Goal: Transaction & Acquisition: Purchase product/service

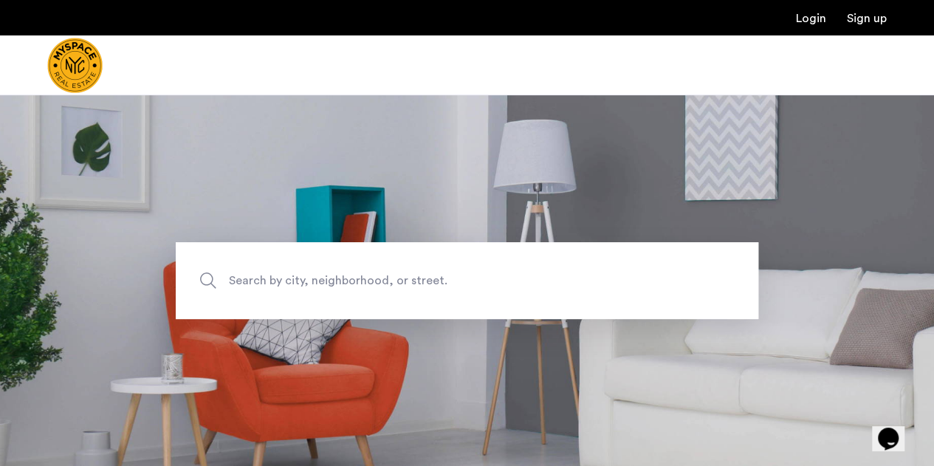
click at [304, 284] on span "Search by city, neighborhood, or street." at bounding box center [433, 280] width 408 height 20
click at [304, 284] on input "Search by city, neighborhood, or street." at bounding box center [467, 280] width 583 height 77
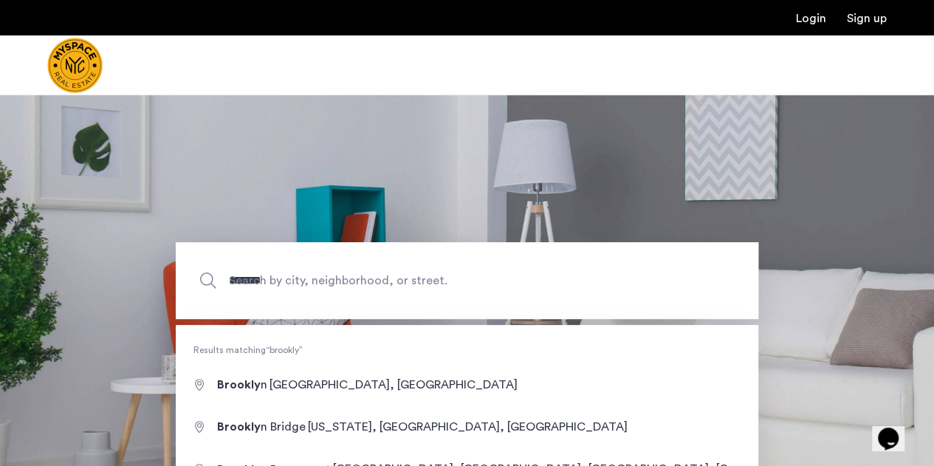
type input "**********"
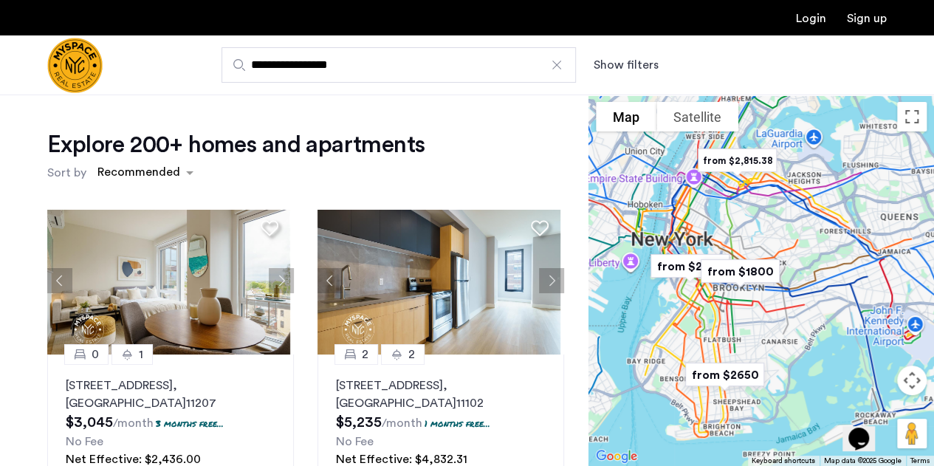
scroll to position [14, 0]
click at [609, 61] on button "Show filters" at bounding box center [626, 65] width 65 height 18
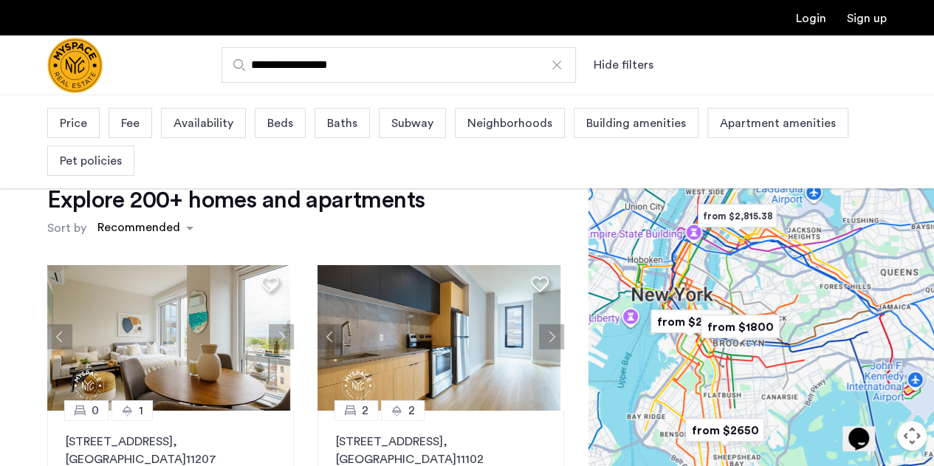
click at [83, 124] on span "Price" at bounding box center [73, 123] width 27 height 18
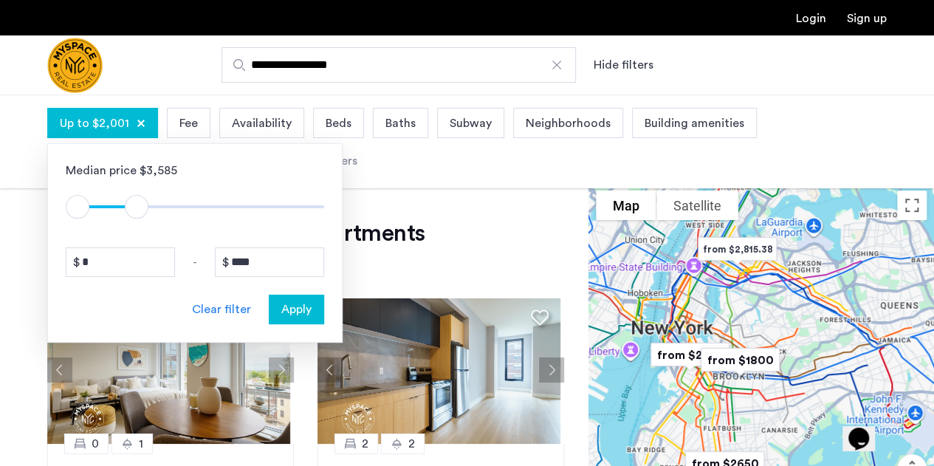
type input "****"
drag, startPoint x: 309, startPoint y: 208, endPoint x: 140, endPoint y: 211, distance: 169.9
click at [140, 211] on span "ngx-slider-max" at bounding box center [139, 207] width 24 height 24
click at [183, 122] on span "Fee" at bounding box center [185, 123] width 18 height 18
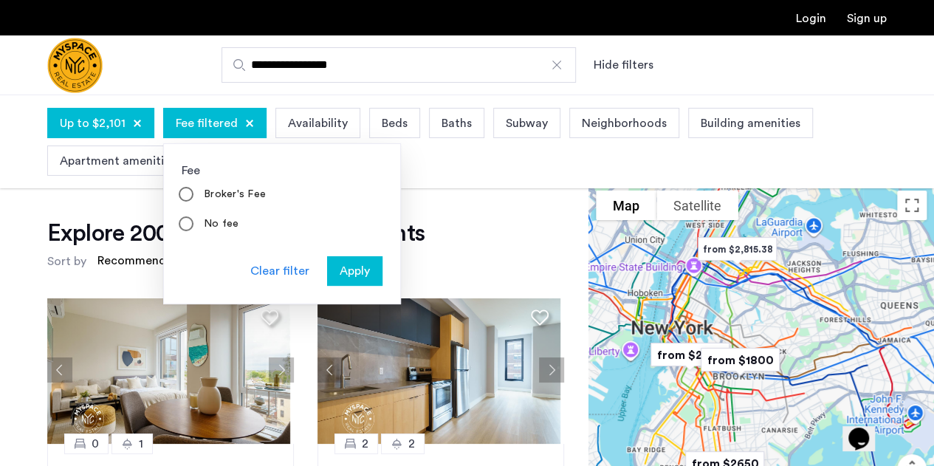
click at [361, 275] on span "Apply" at bounding box center [355, 271] width 30 height 18
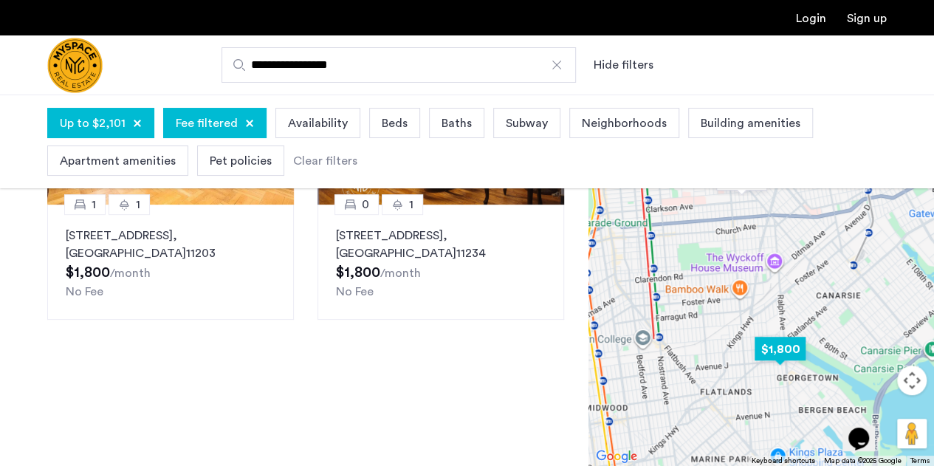
scroll to position [227, 0]
click at [176, 260] on p "[STREET_ADDRESS]" at bounding box center [171, 243] width 210 height 35
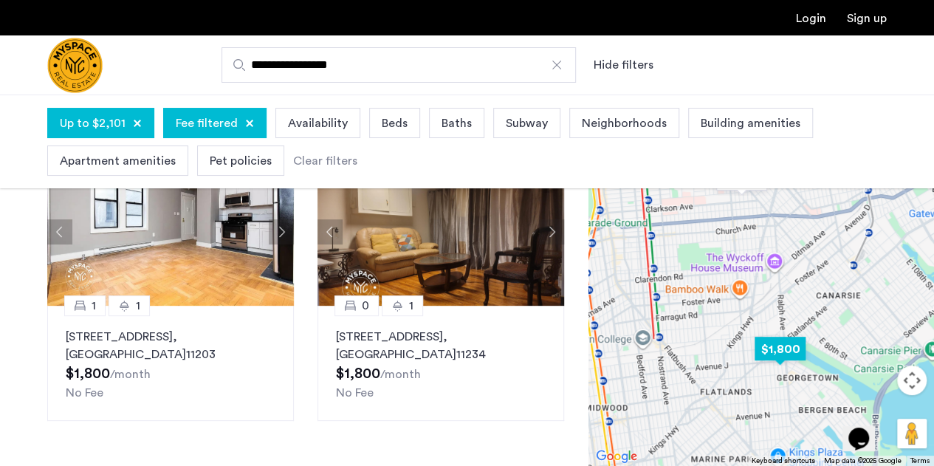
scroll to position [125, 0]
click at [440, 281] on img at bounding box center [441, 233] width 247 height 148
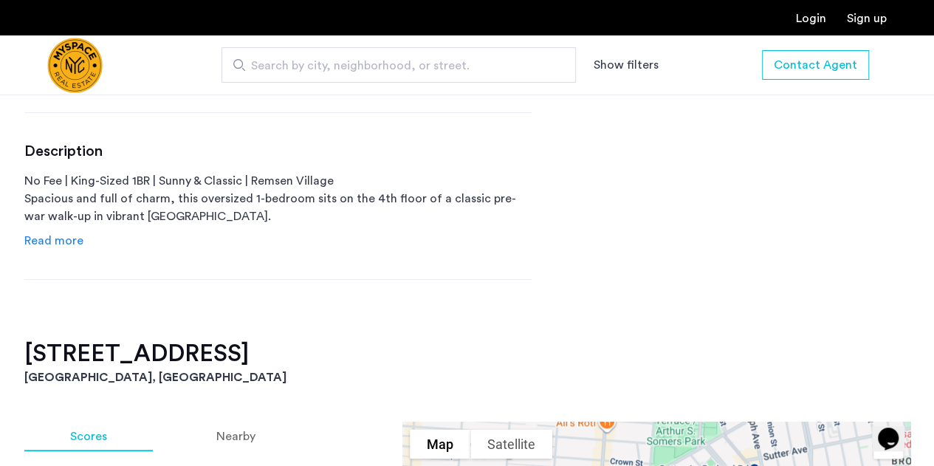
scroll to position [666, 0]
click at [55, 233] on span "Read more" at bounding box center [53, 239] width 59 height 12
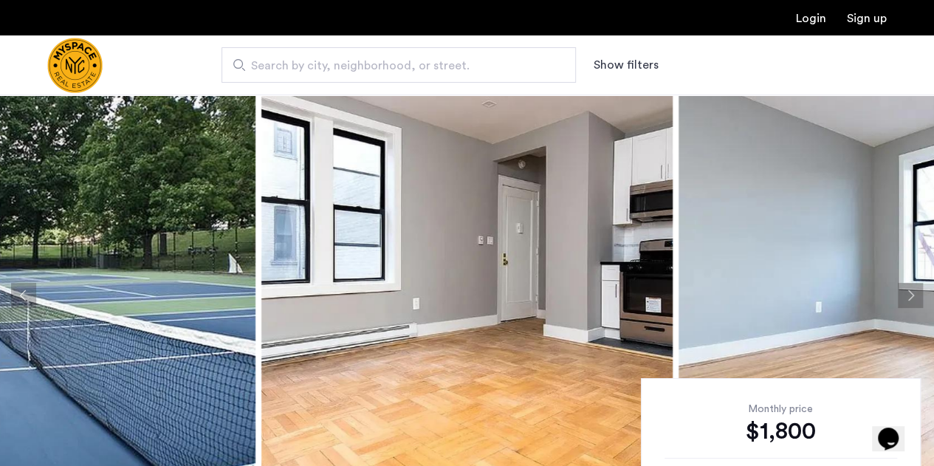
scroll to position [0, 0]
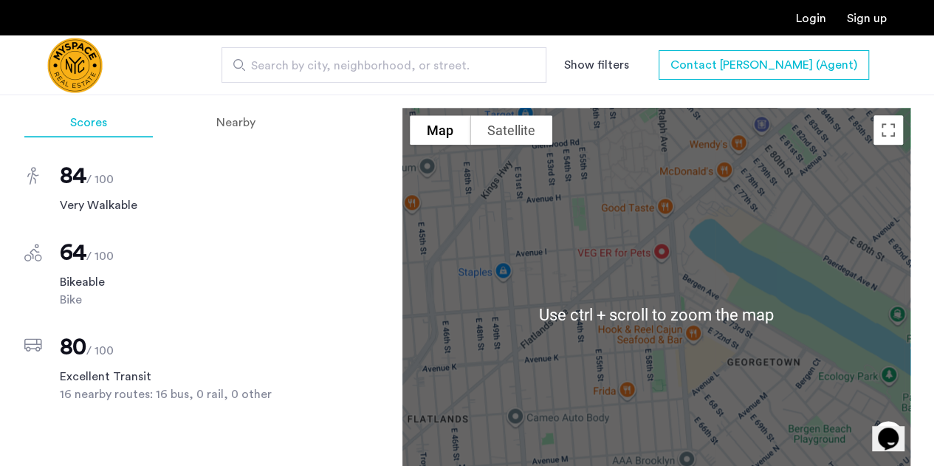
scroll to position [856, 0]
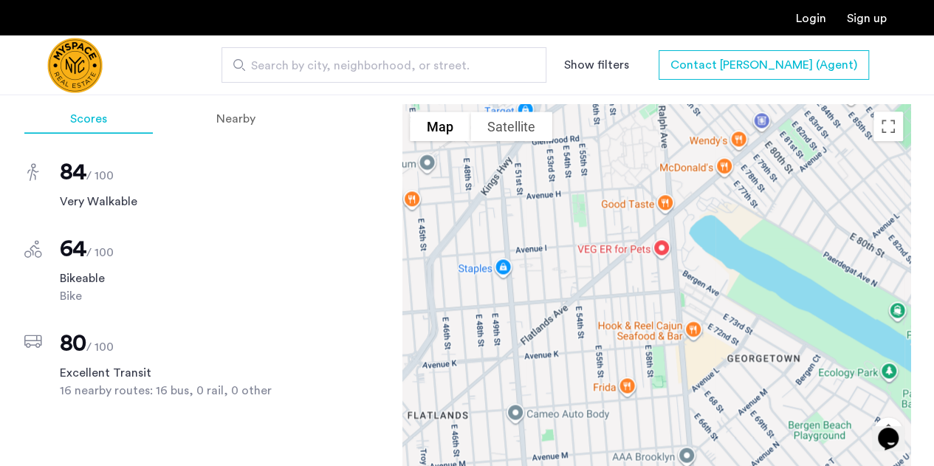
click at [306, 311] on div "Scores Nearby 84 / 100 Very Walkable 64 / 100 Bikeable Bike 80 / 100 Excellent …" at bounding box center [467, 340] width 886 height 473
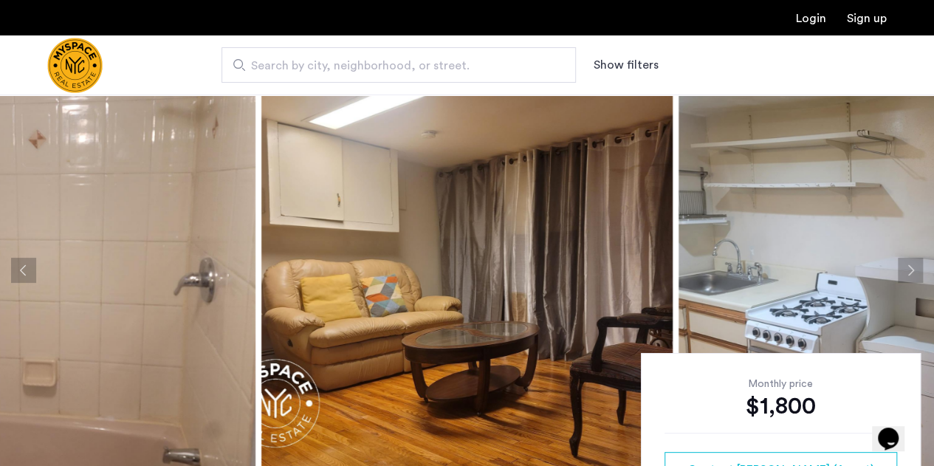
scroll to position [45, 0]
